Goal: Navigation & Orientation: Find specific page/section

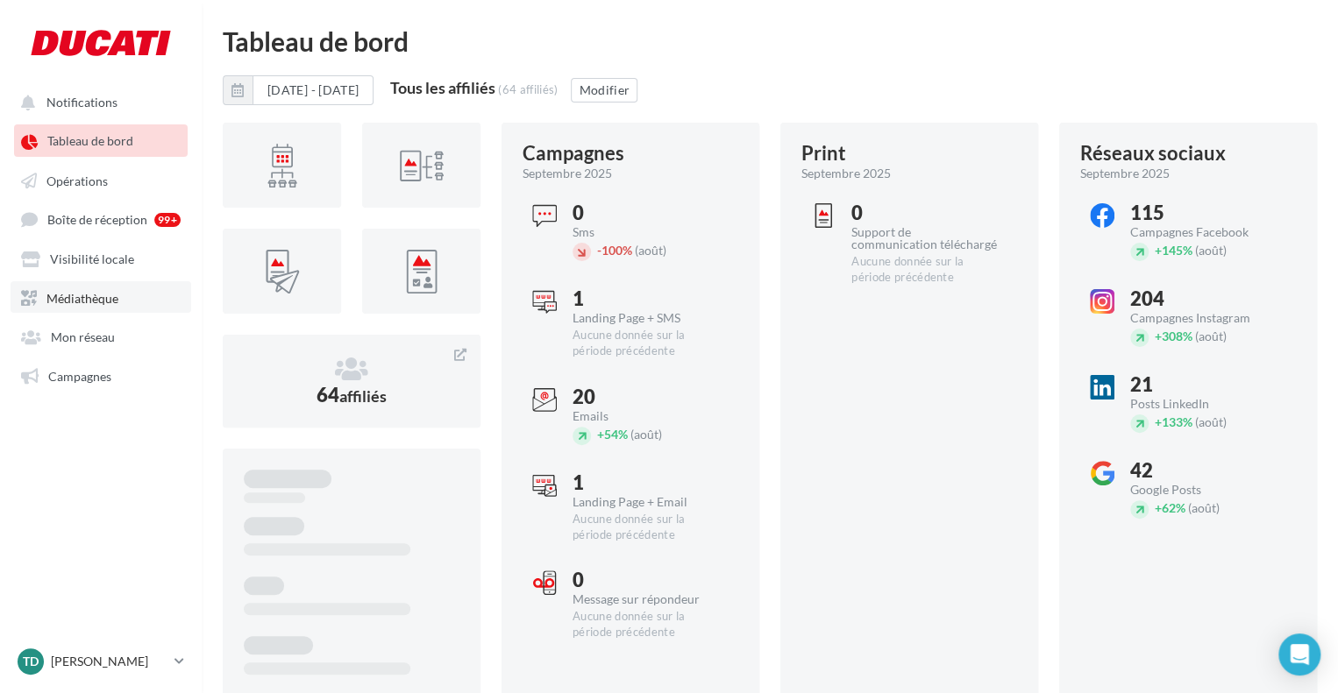
click at [77, 302] on span "Médiathèque" at bounding box center [82, 297] width 72 height 15
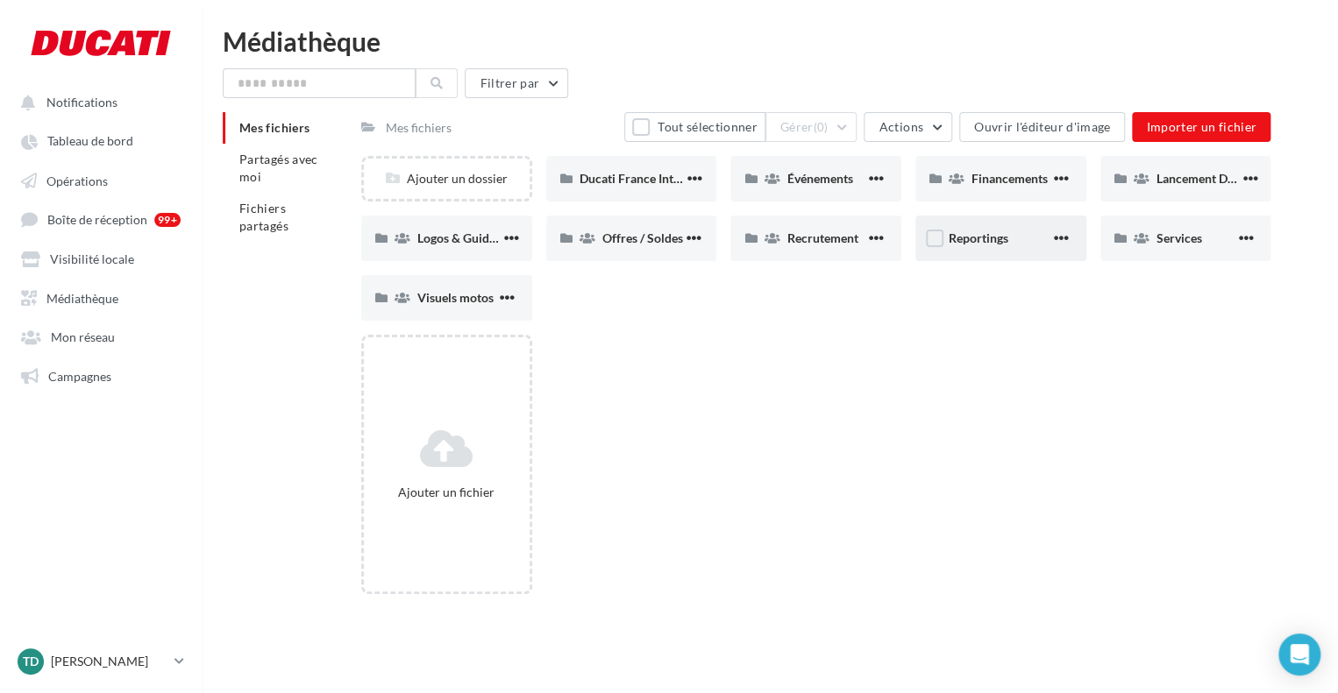
click at [975, 254] on div "Reportings" at bounding box center [1000, 239] width 171 height 46
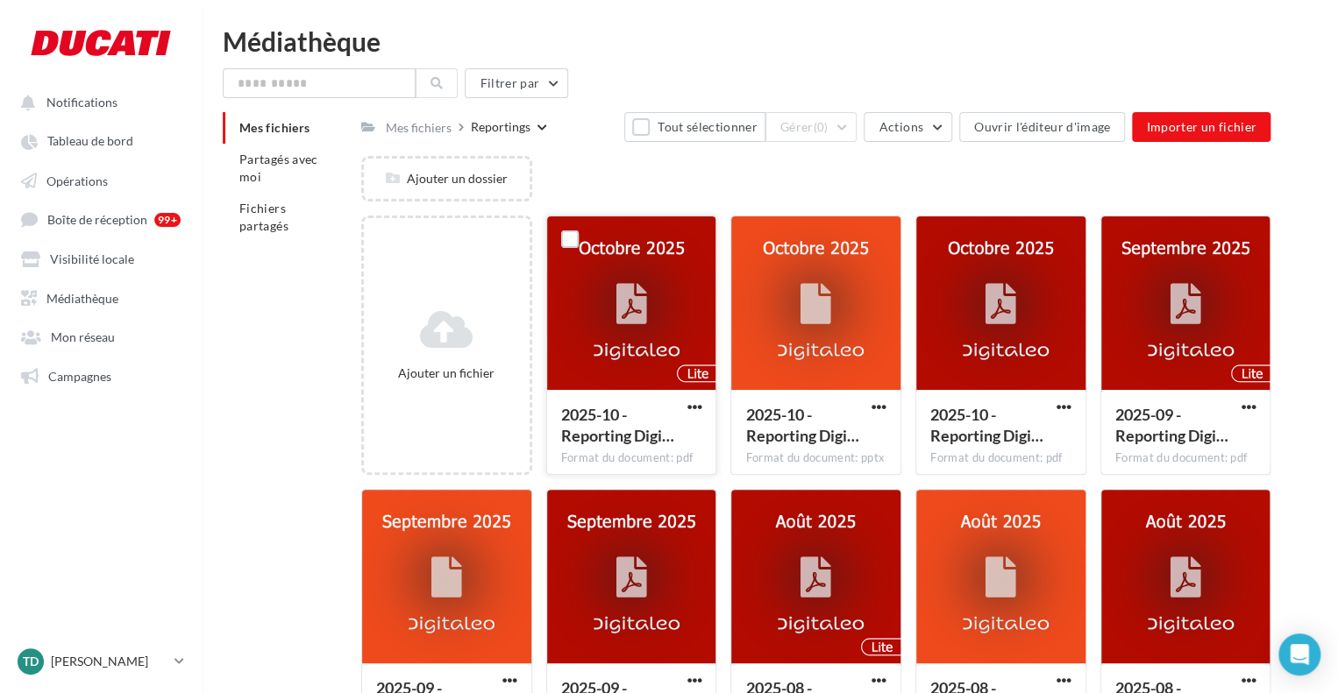
click at [614, 291] on div at bounding box center [631, 305] width 66 height 66
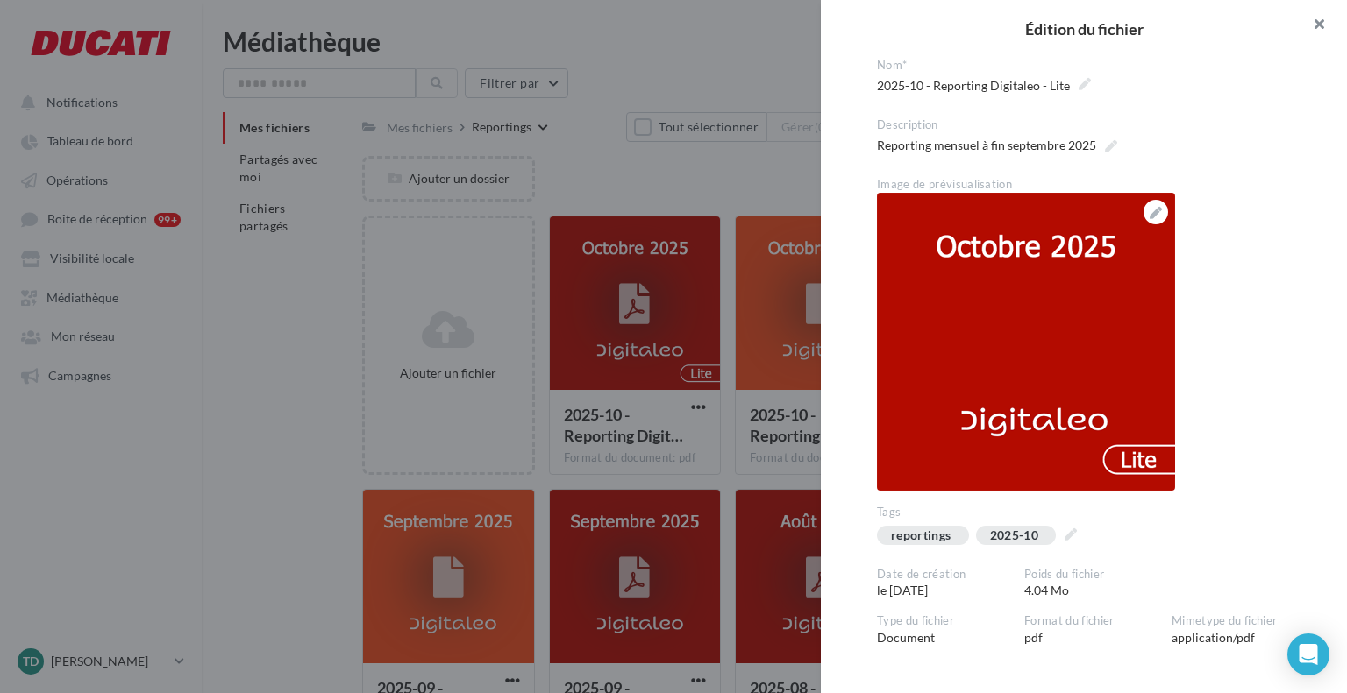
click at [1315, 21] on button "button" at bounding box center [1311, 26] width 70 height 53
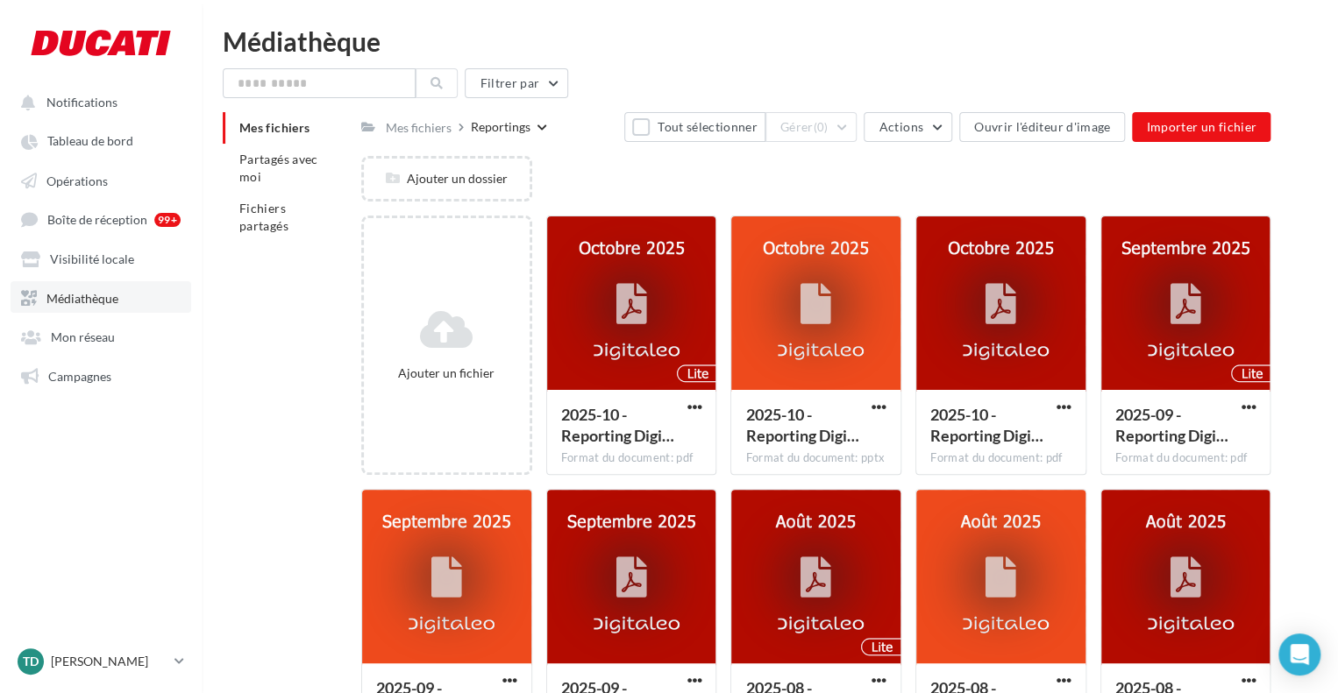
click at [95, 288] on link "Médiathèque" at bounding box center [101, 297] width 181 height 32
click at [426, 132] on div "Mes fichiers" at bounding box center [419, 128] width 66 height 18
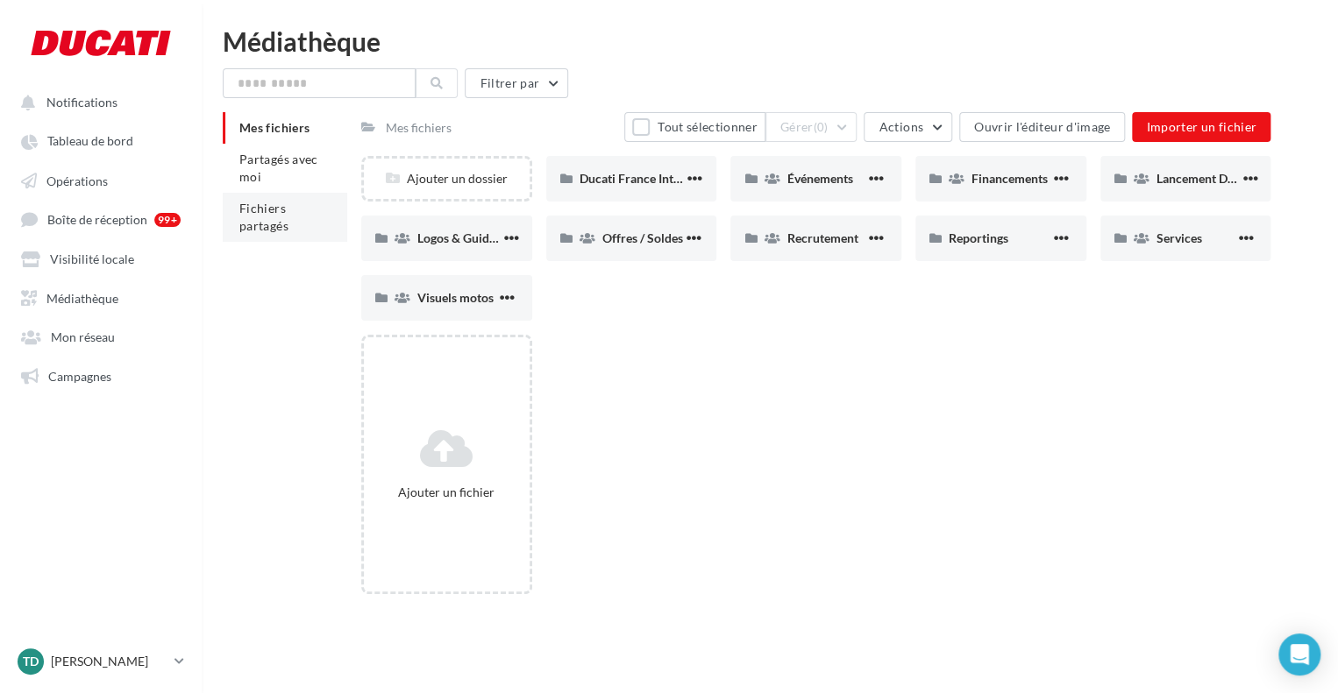
click at [267, 210] on span "Fichiers partagés" at bounding box center [263, 217] width 49 height 32
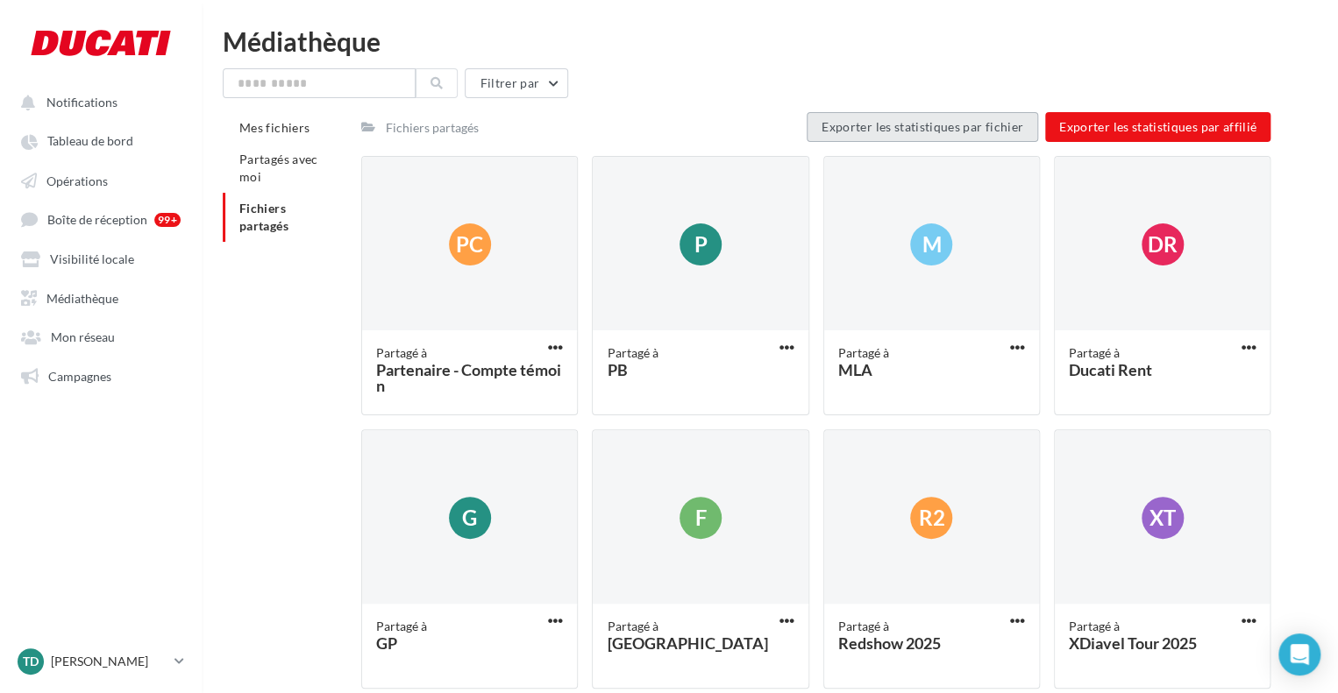
click at [1010, 133] on span "Exporter les statistiques par fichier" at bounding box center [922, 126] width 202 height 15
click at [88, 181] on span "Opérations" at bounding box center [76, 180] width 61 height 15
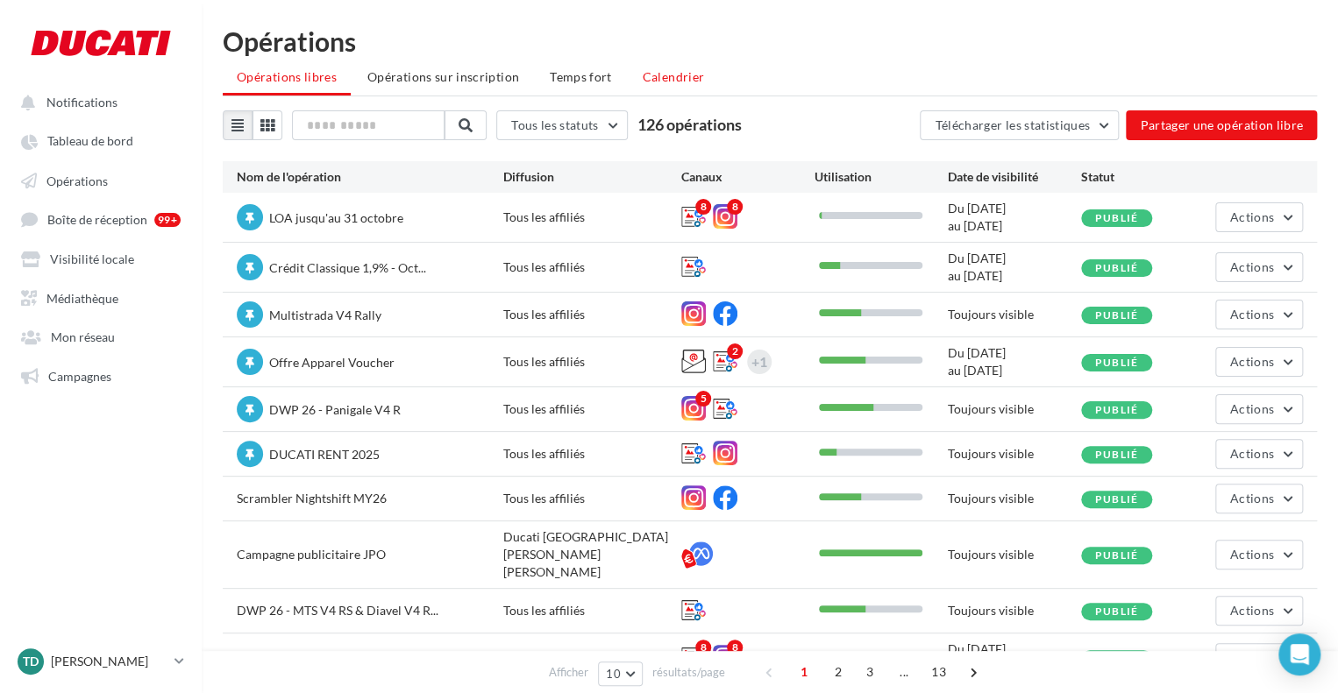
click at [673, 73] on span "Calendrier" at bounding box center [674, 76] width 62 height 15
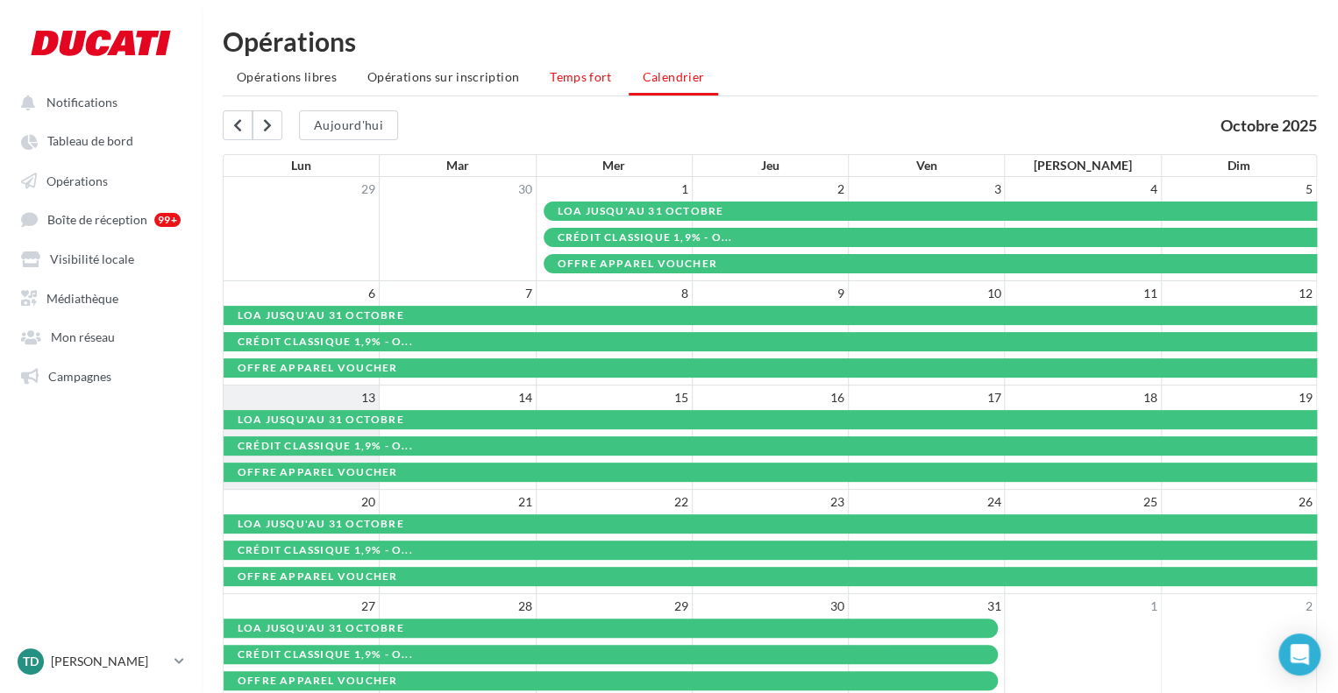
click at [565, 84] on span "Temps fort" at bounding box center [581, 76] width 62 height 15
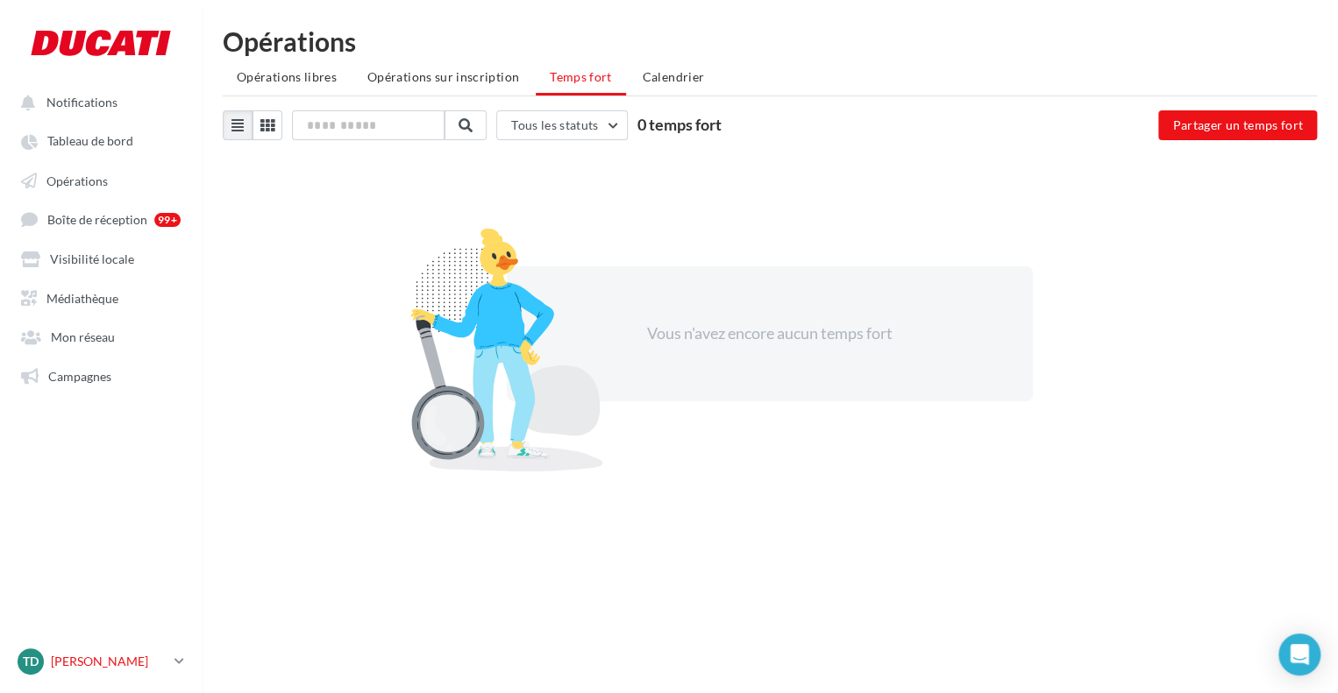
click at [175, 660] on icon at bounding box center [179, 661] width 10 height 15
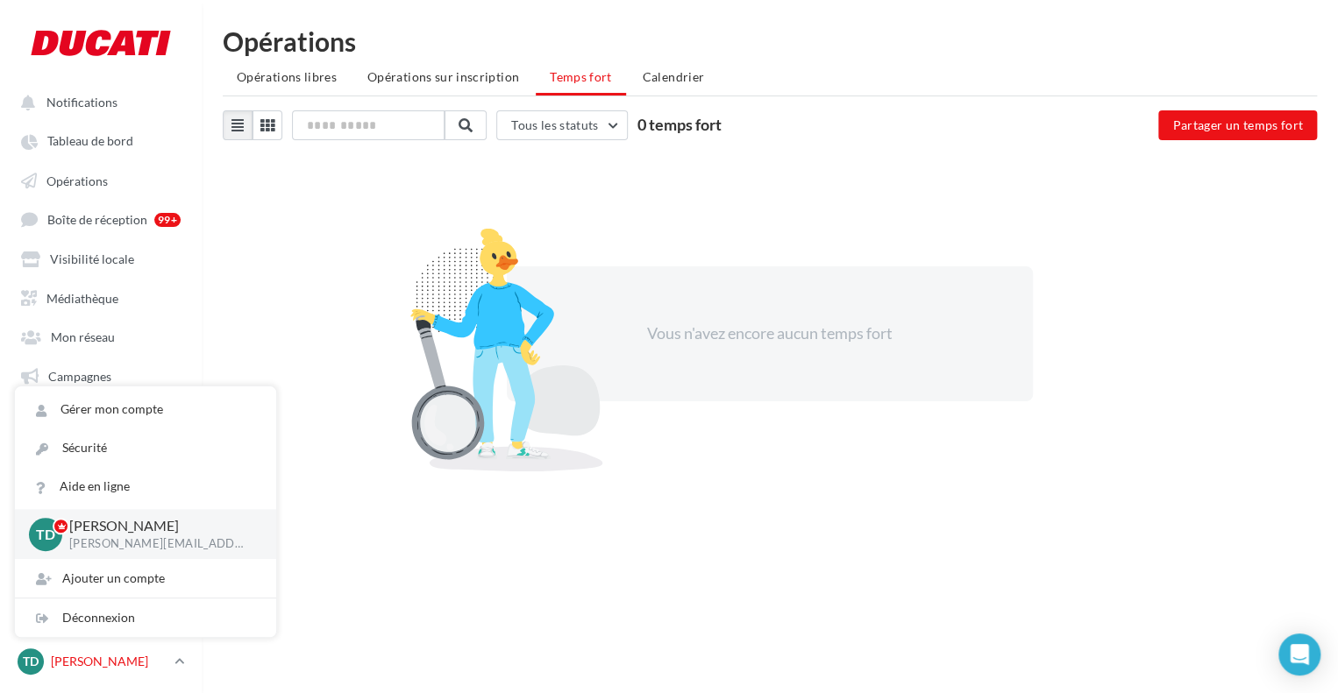
click at [175, 660] on icon at bounding box center [179, 661] width 10 height 15
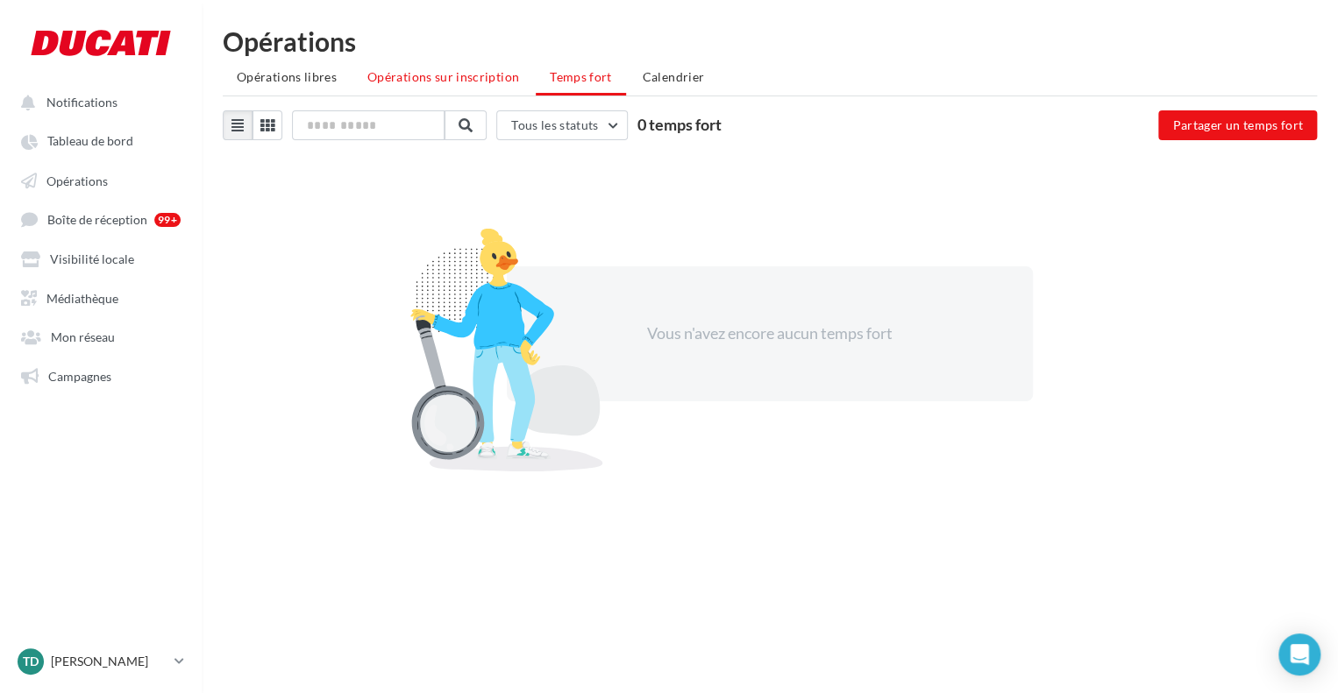
click at [440, 77] on span "Opérations sur inscription" at bounding box center [443, 76] width 152 height 15
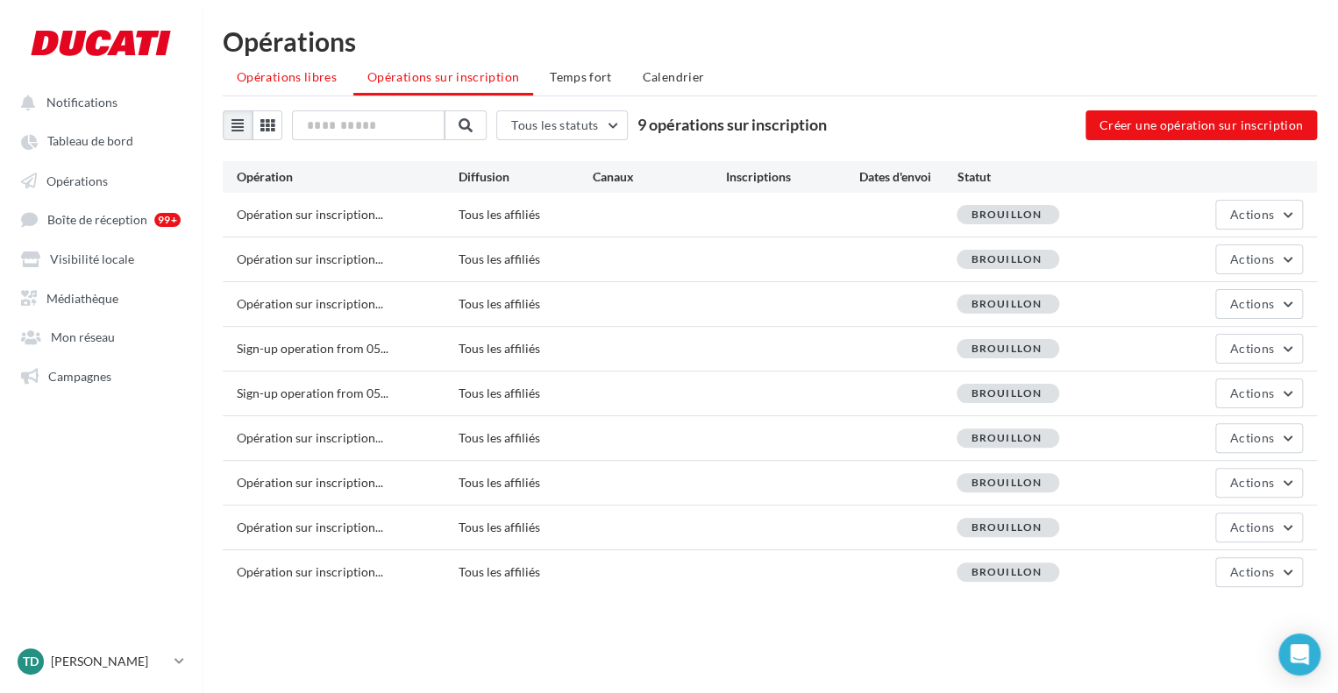
click at [297, 71] on span "Opérations libres" at bounding box center [287, 76] width 100 height 15
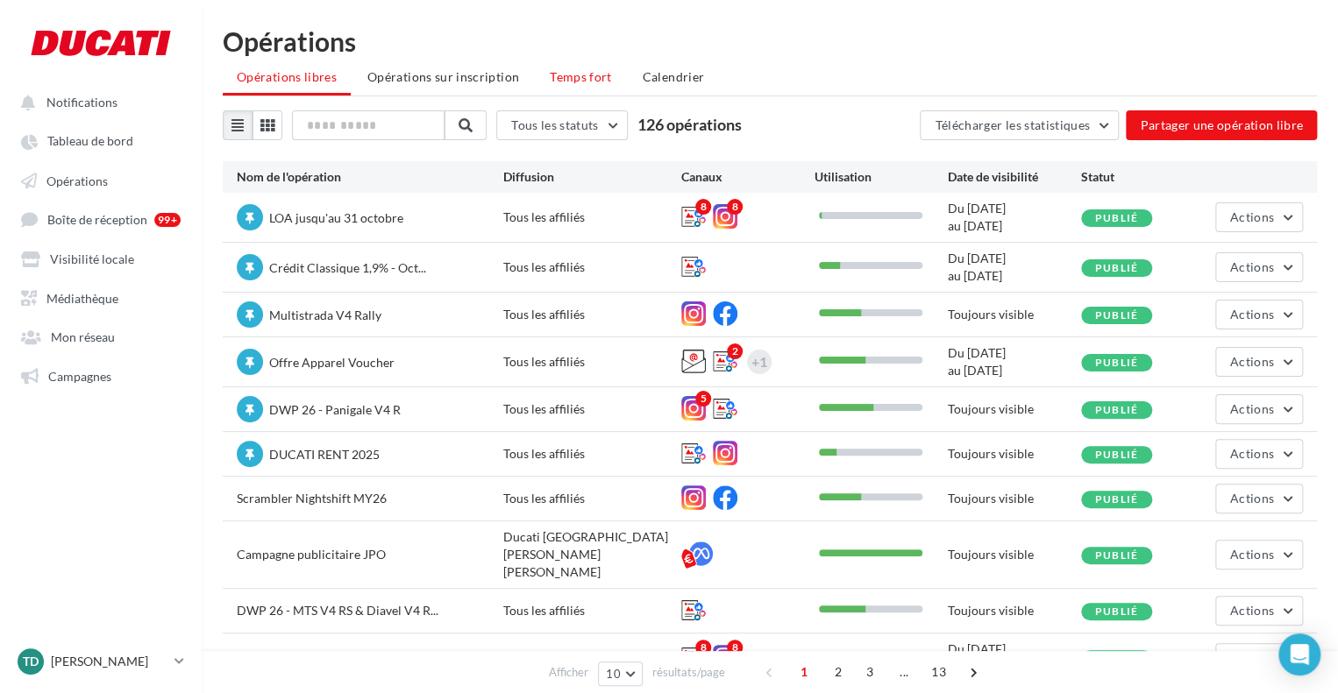
click at [575, 83] on span "Temps fort" at bounding box center [581, 76] width 62 height 15
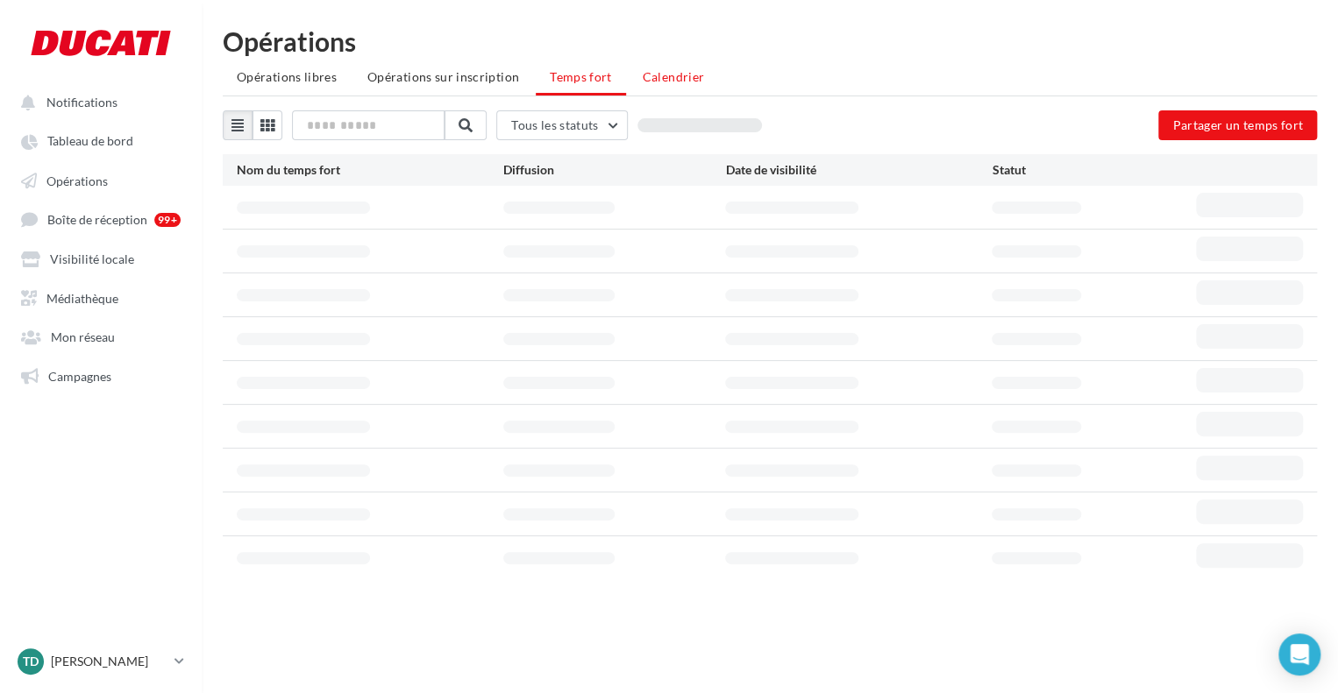
click at [665, 83] on span "Calendrier" at bounding box center [674, 76] width 62 height 15
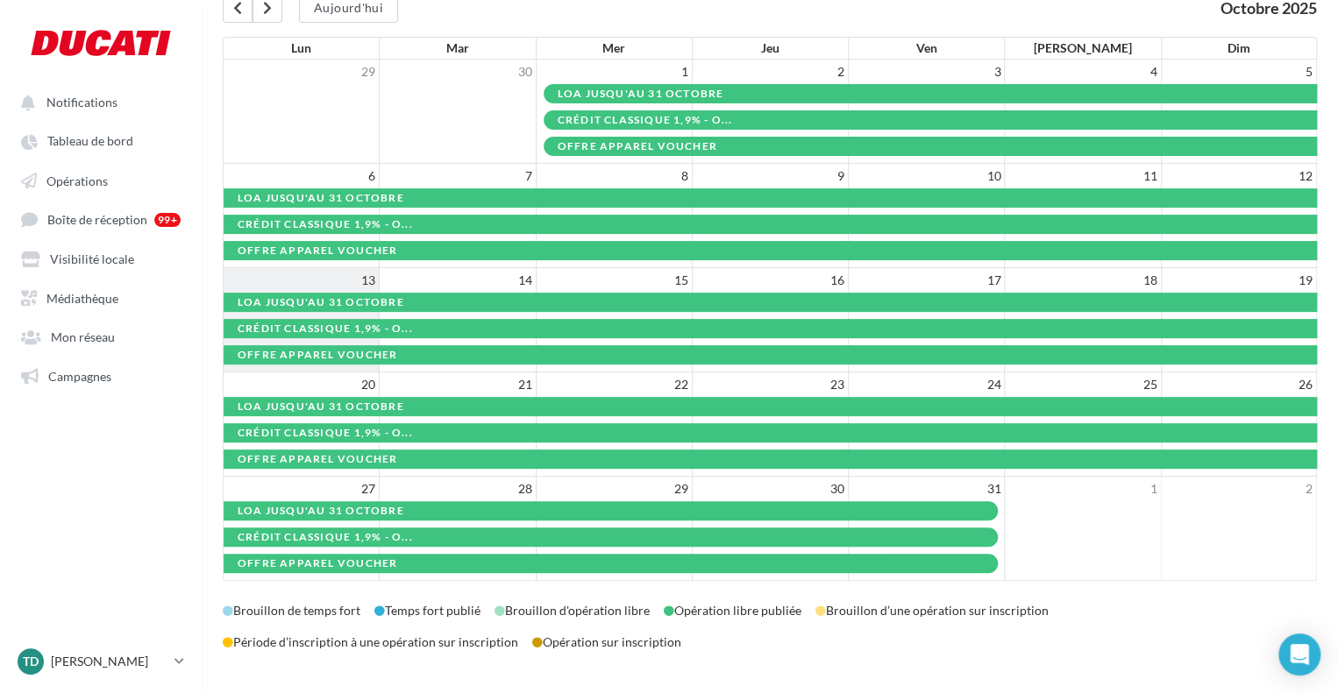
scroll to position [26, 0]
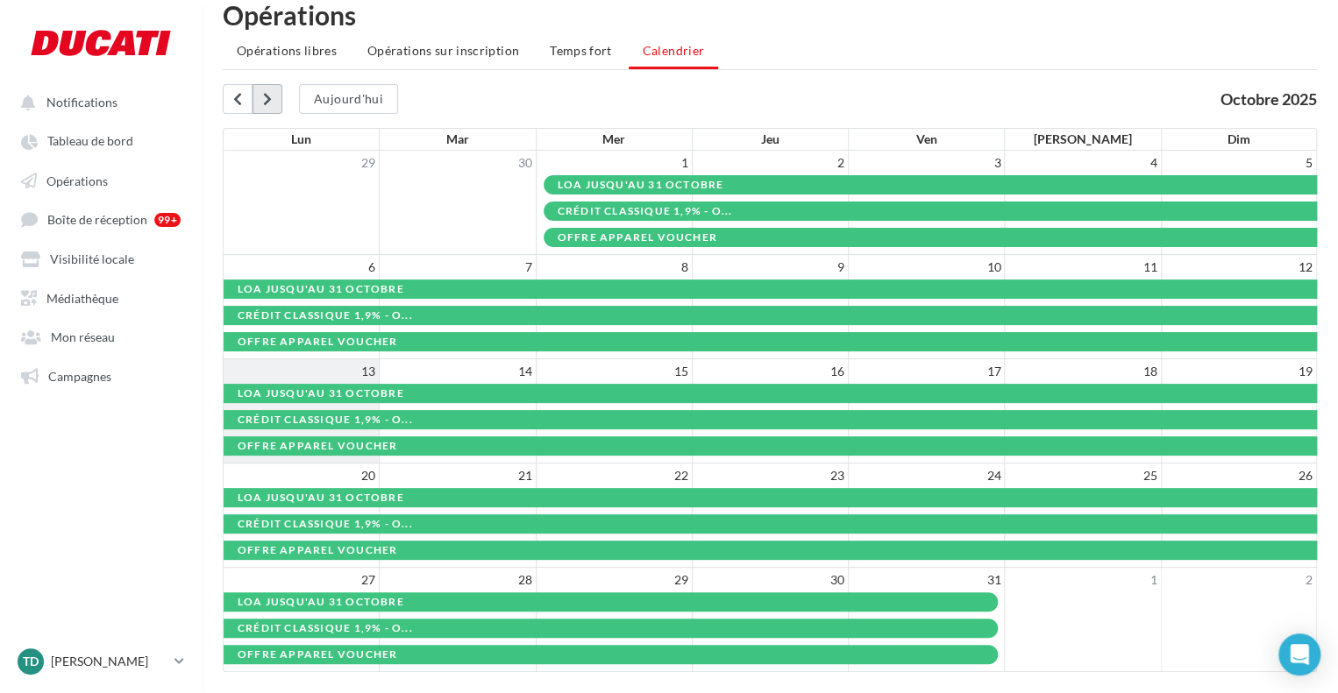
click at [276, 98] on button at bounding box center [267, 99] width 30 height 30
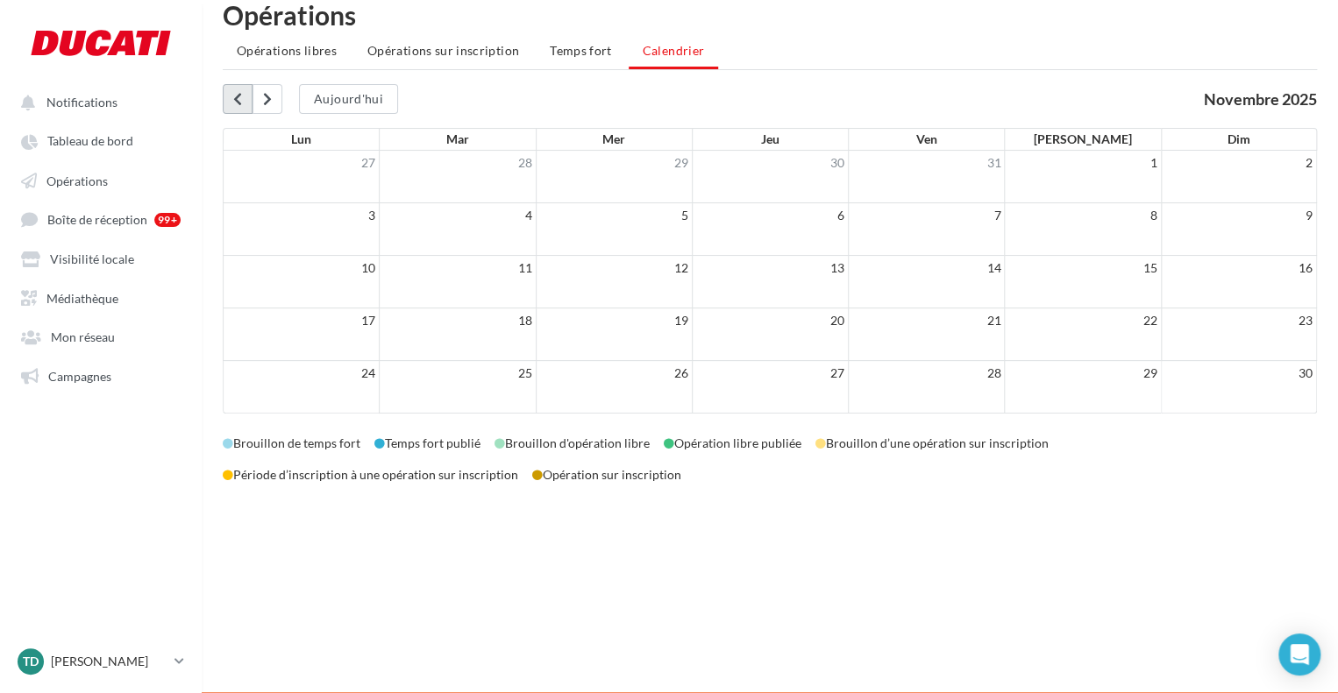
click at [245, 100] on button at bounding box center [238, 99] width 30 height 30
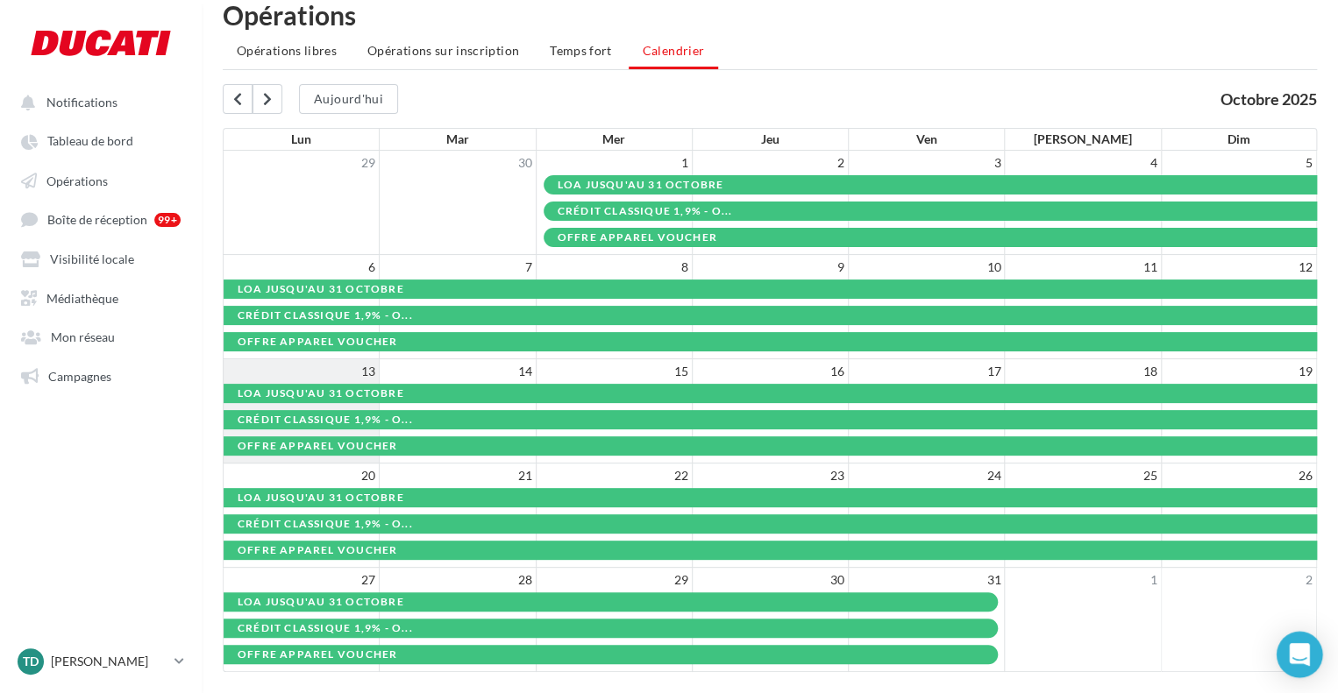
click at [1292, 657] on icon "Open Intercom Messenger" at bounding box center [1299, 654] width 20 height 23
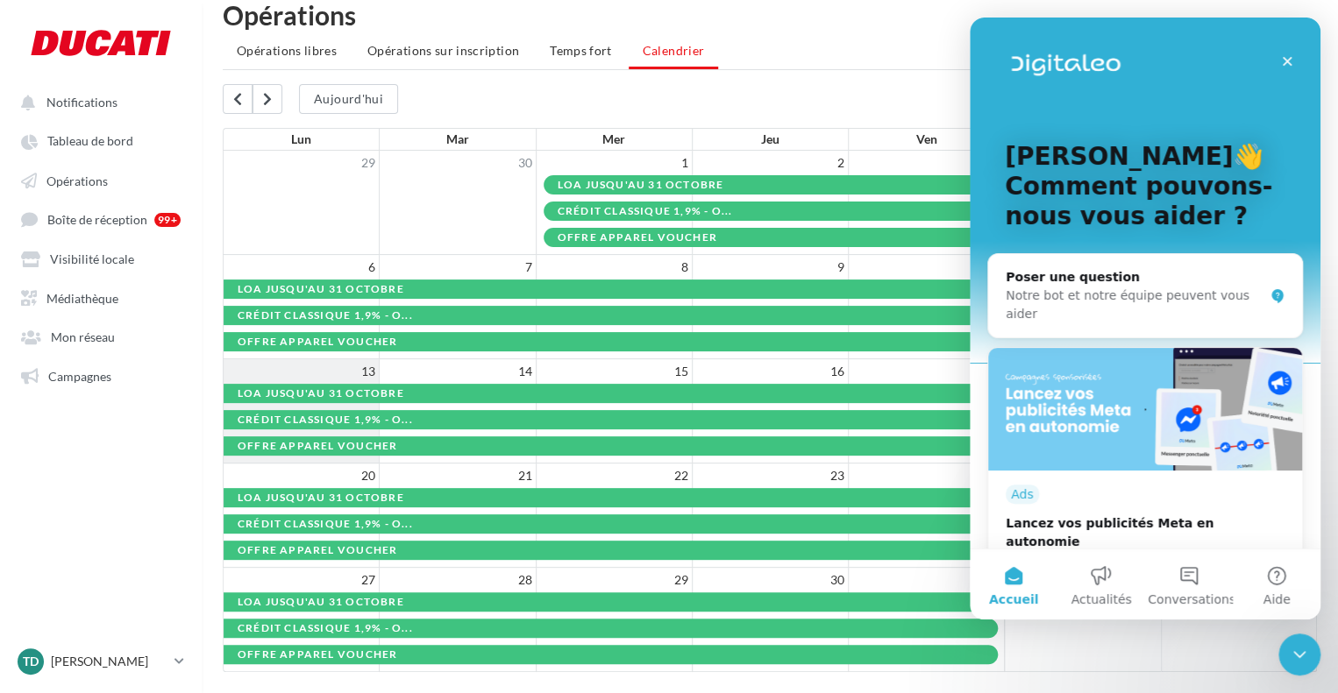
scroll to position [0, 0]
click at [1293, 62] on icon "Fermer" at bounding box center [1287, 61] width 14 height 14
